Goal: Task Accomplishment & Management: Manage account settings

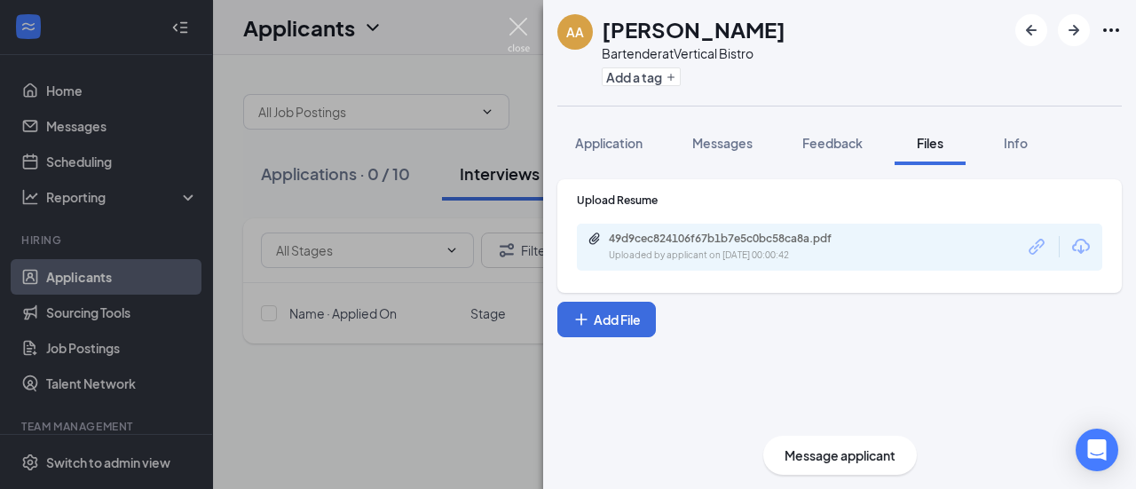
click at [525, 25] on img at bounding box center [519, 35] width 22 height 35
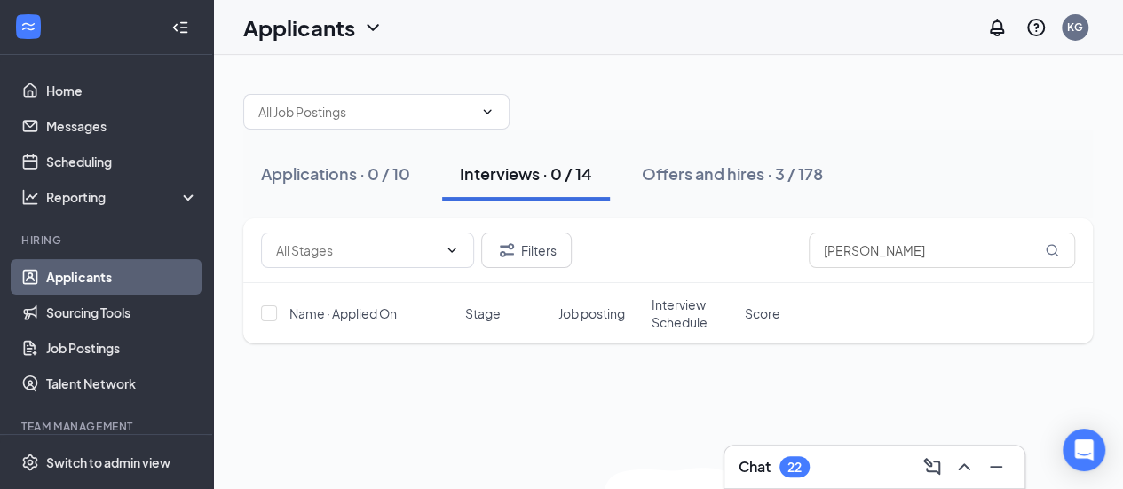
click at [496, 176] on div "Interviews · 0 / 14" at bounding box center [526, 173] width 132 height 22
click at [318, 177] on div "Applications · 0 / 10" at bounding box center [335, 173] width 149 height 22
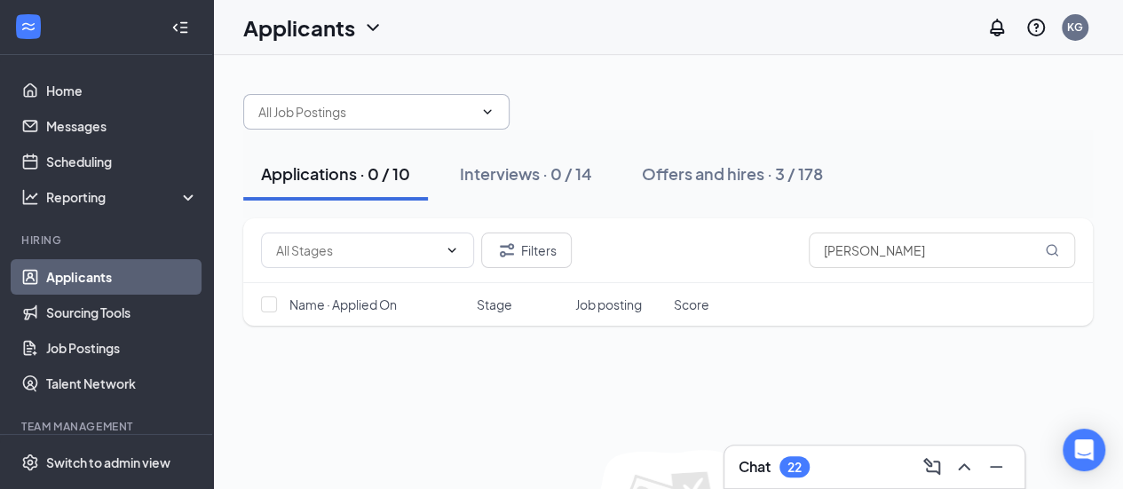
click at [490, 113] on icon "ChevronDown" at bounding box center [487, 112] width 14 height 14
click at [486, 114] on icon "ChevronDown" at bounding box center [487, 112] width 14 height 14
drag, startPoint x: 870, startPoint y: 249, endPoint x: 733, endPoint y: 248, distance: 136.7
click at [733, 248] on div "Filters alex" at bounding box center [668, 251] width 814 height 36
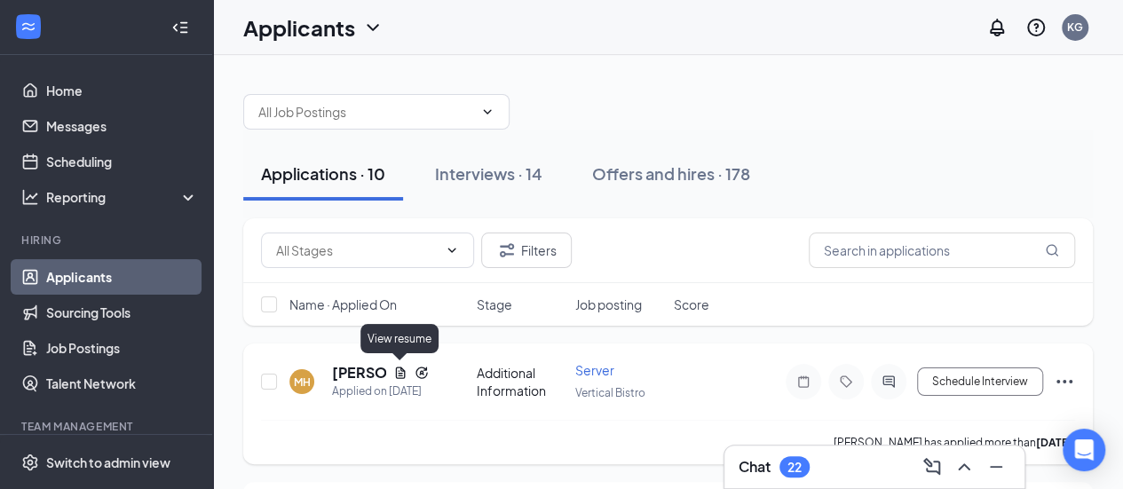
click at [402, 370] on icon "Document" at bounding box center [400, 373] width 10 height 12
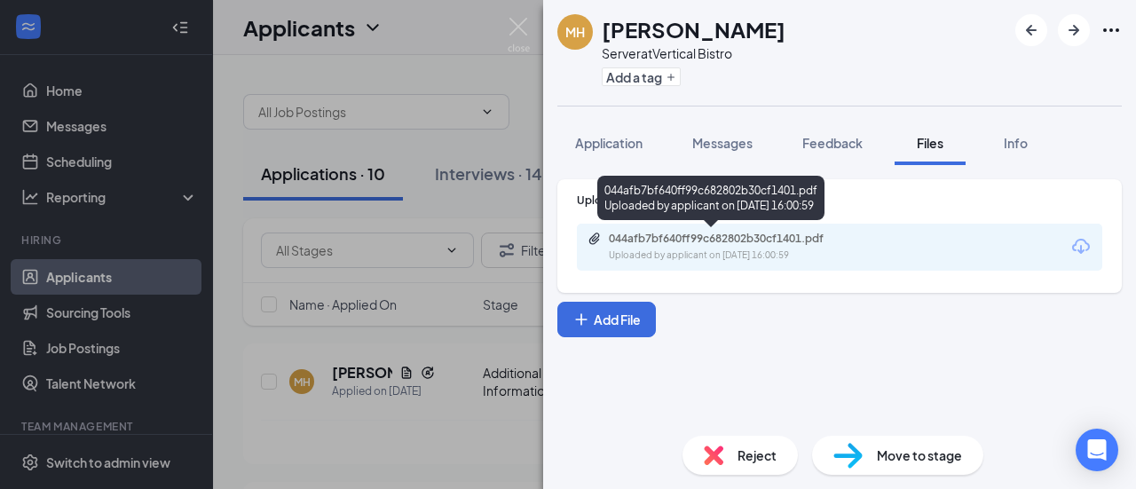
click at [693, 253] on div "Uploaded by applicant on [DATE] 16:00:59" at bounding box center [742, 256] width 266 height 14
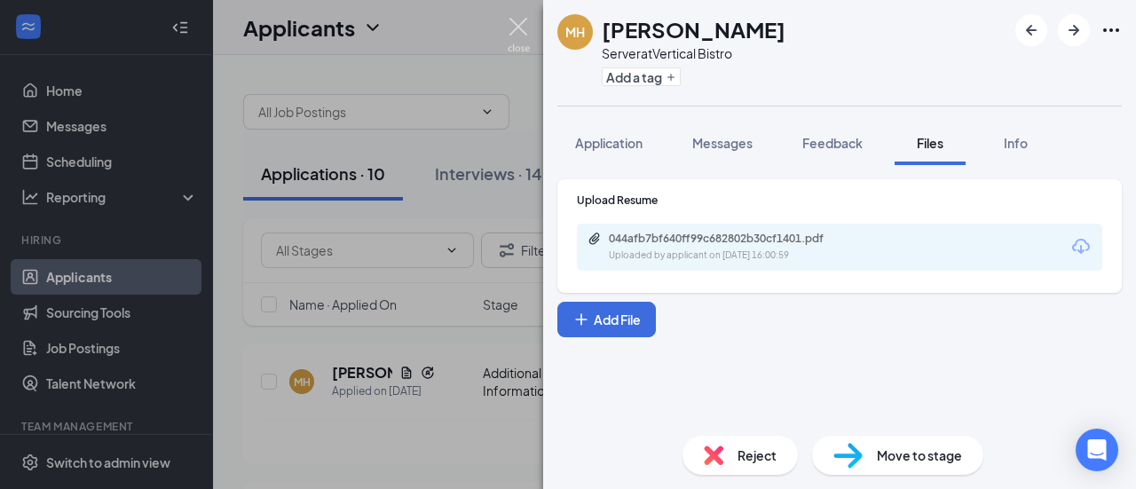
click at [517, 28] on img at bounding box center [519, 35] width 22 height 35
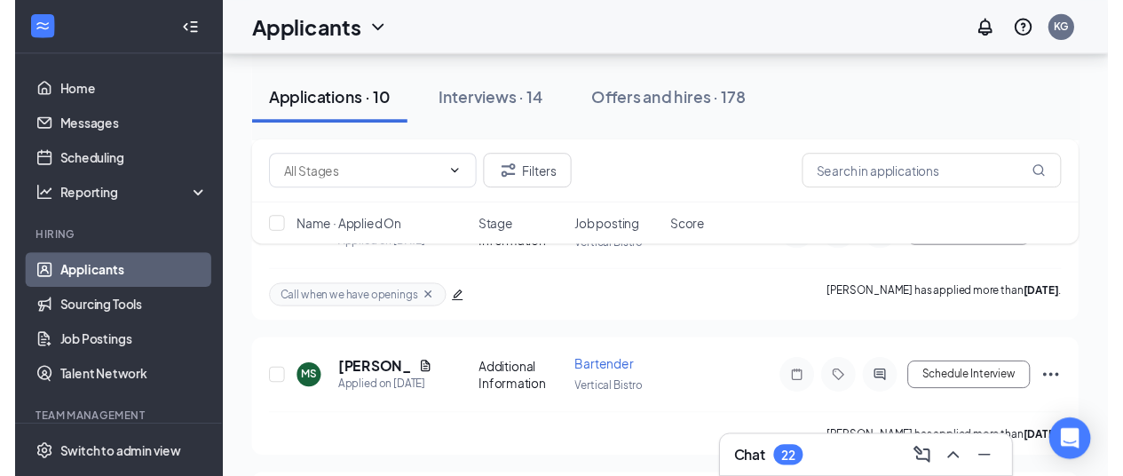
scroll to position [431, 0]
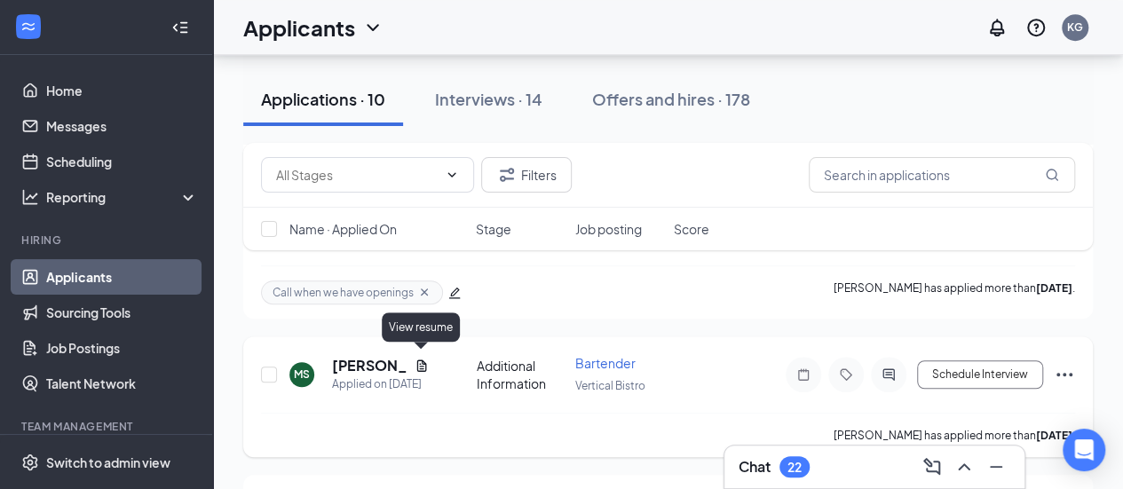
click at [422, 359] on icon "Document" at bounding box center [421, 366] width 14 height 14
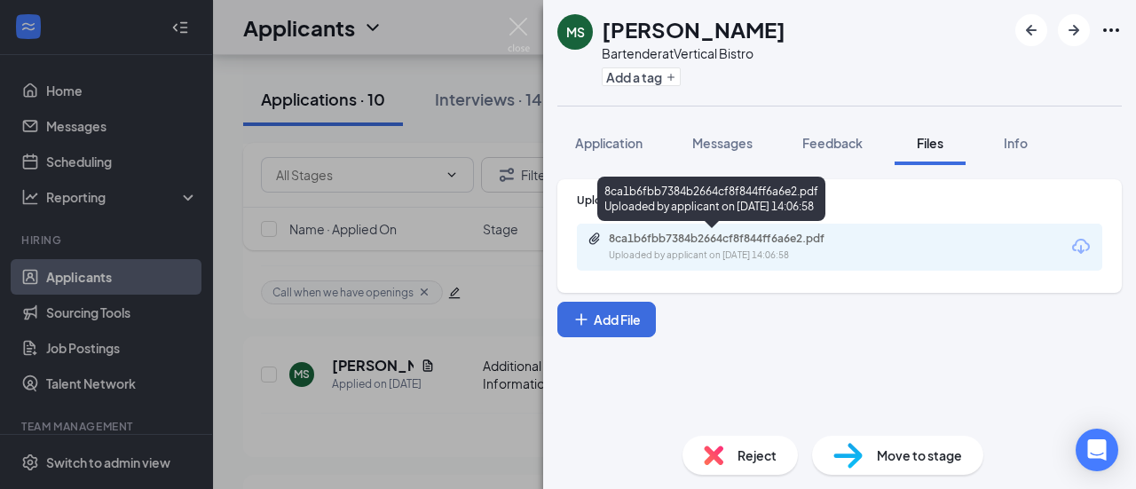
click at [708, 249] on div "Uploaded by applicant on [DATE] 14:06:58" at bounding box center [742, 256] width 266 height 14
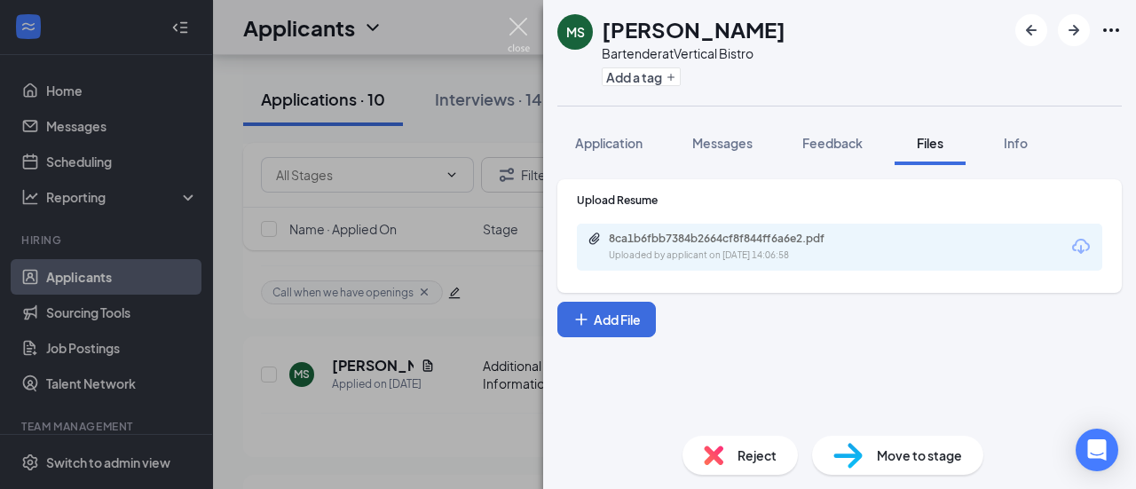
click at [520, 25] on img at bounding box center [519, 35] width 22 height 35
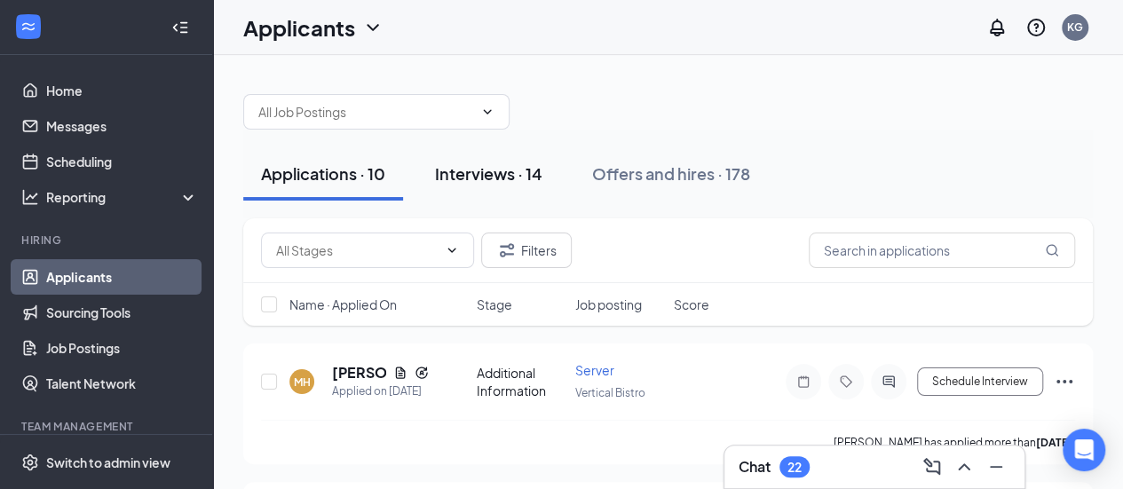
click at [467, 175] on div "Interviews · 14" at bounding box center [488, 173] width 107 height 22
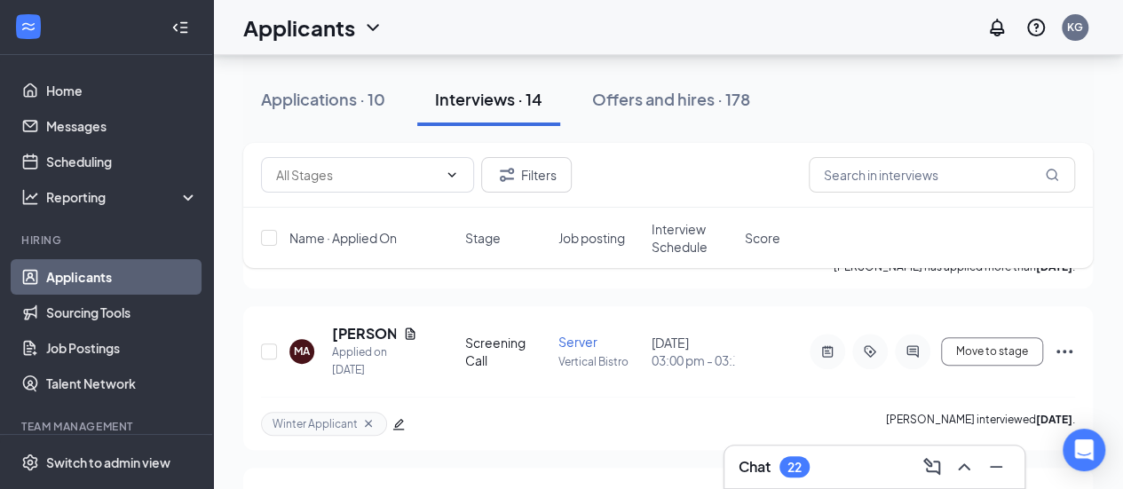
scroll to position [206, 0]
